Goal: Find specific page/section: Find specific page/section

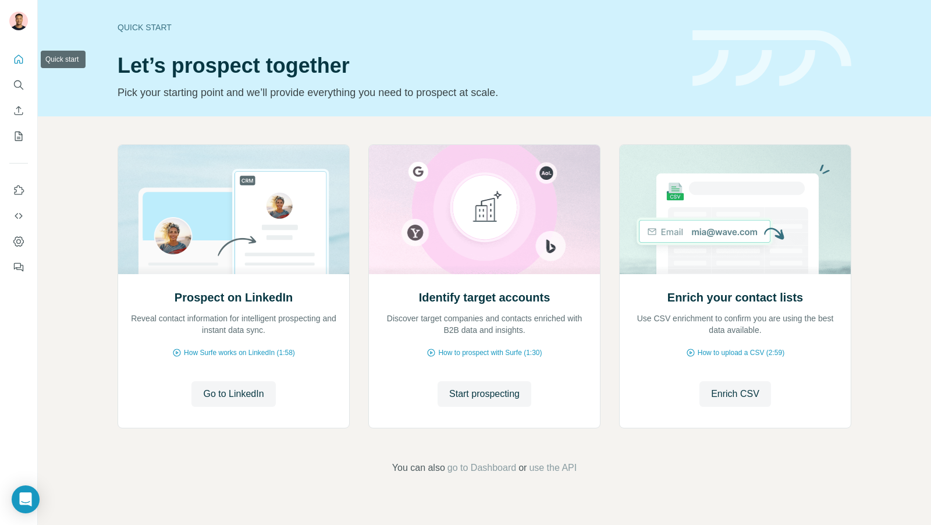
click at [17, 56] on icon "Quick start" at bounding box center [19, 60] width 12 height 12
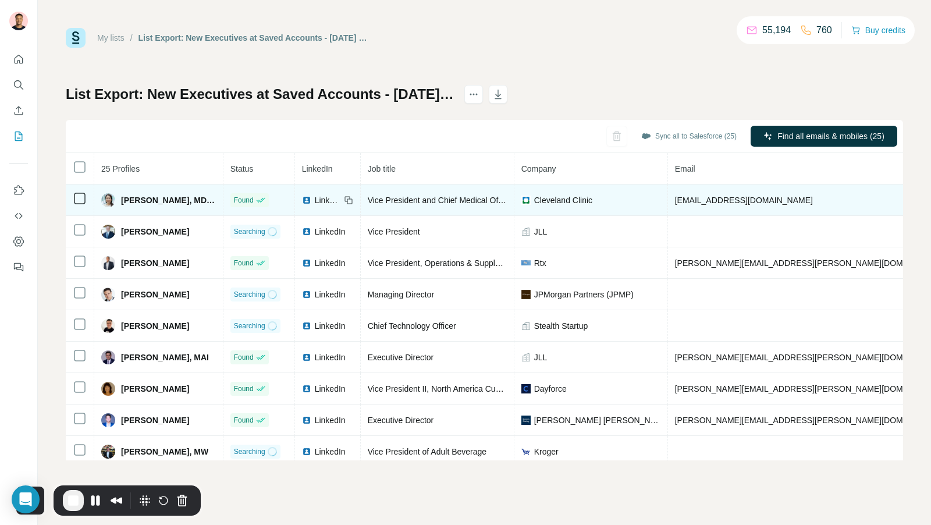
click at [318, 200] on span "LinkedIn" at bounding box center [328, 200] width 26 height 12
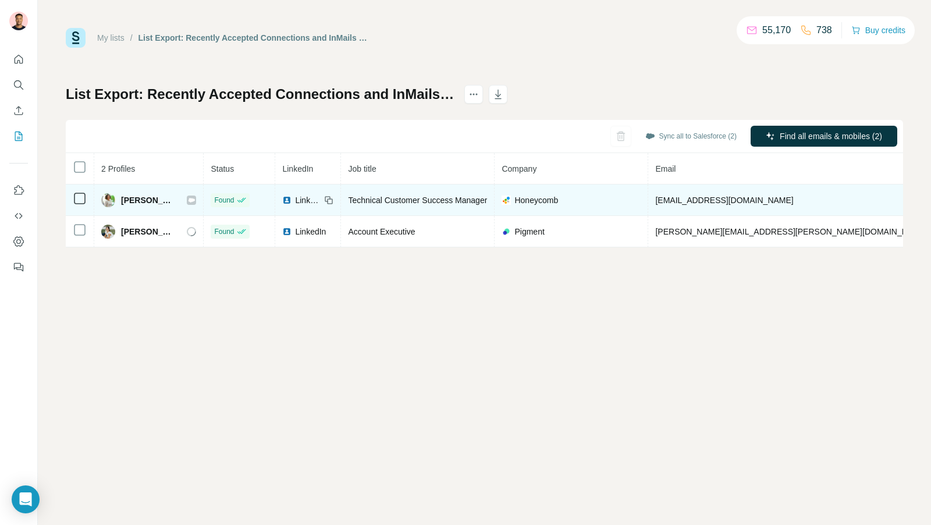
click at [295, 197] on span "LinkedIn" at bounding box center [308, 200] width 26 height 12
